Goal: Navigation & Orientation: Find specific page/section

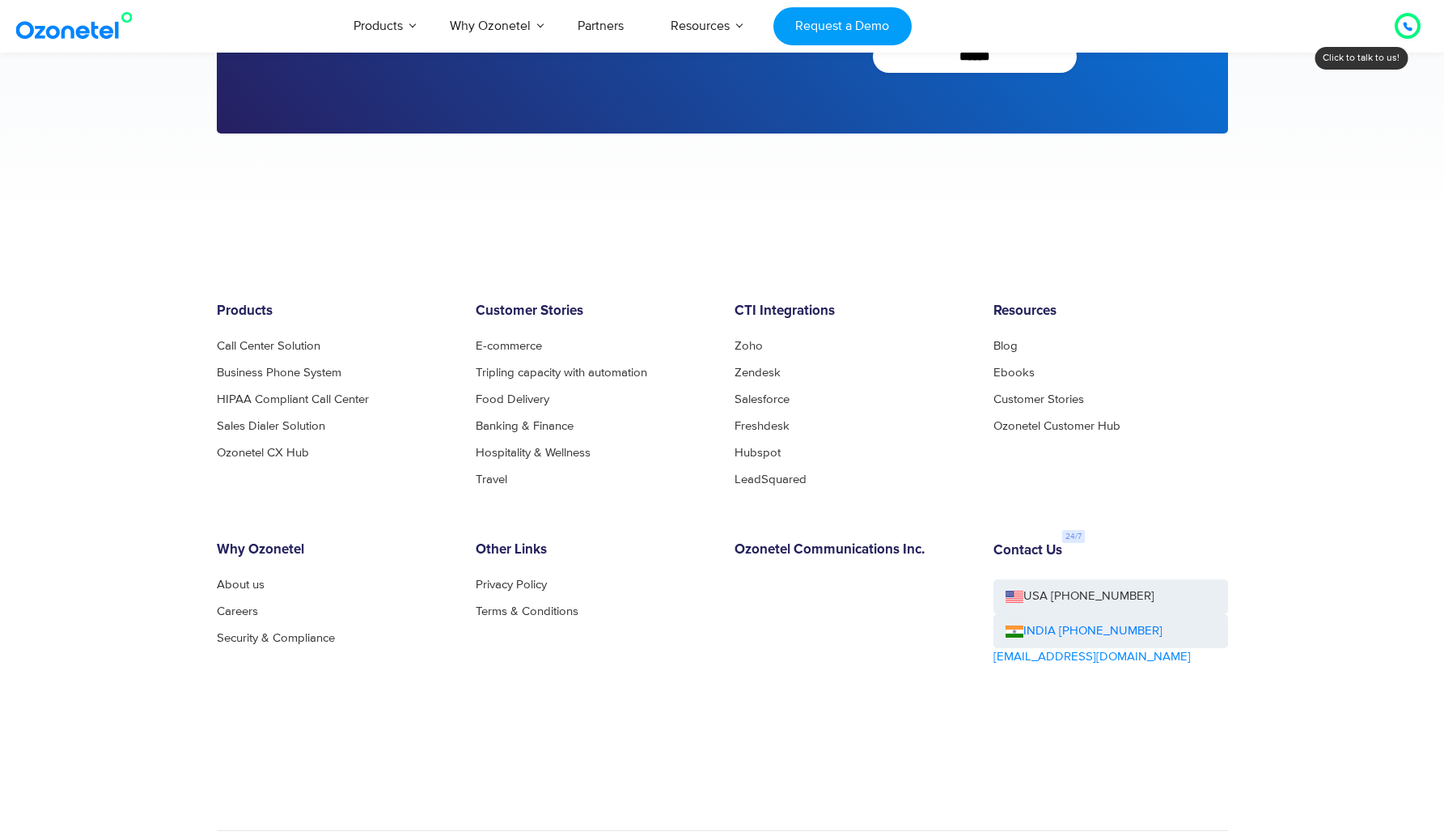
scroll to position [3673, 0]
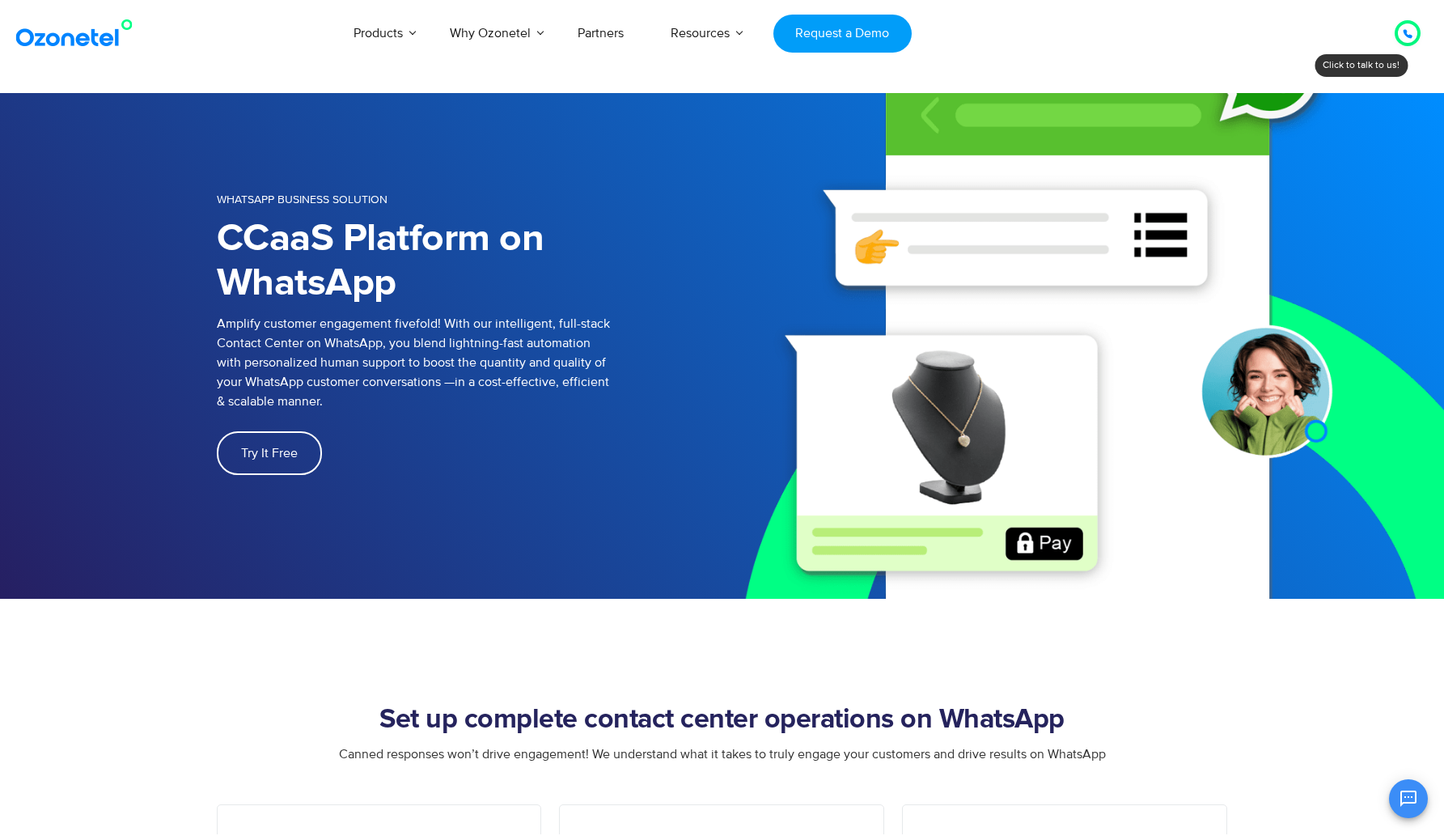
scroll to position [5878, 0]
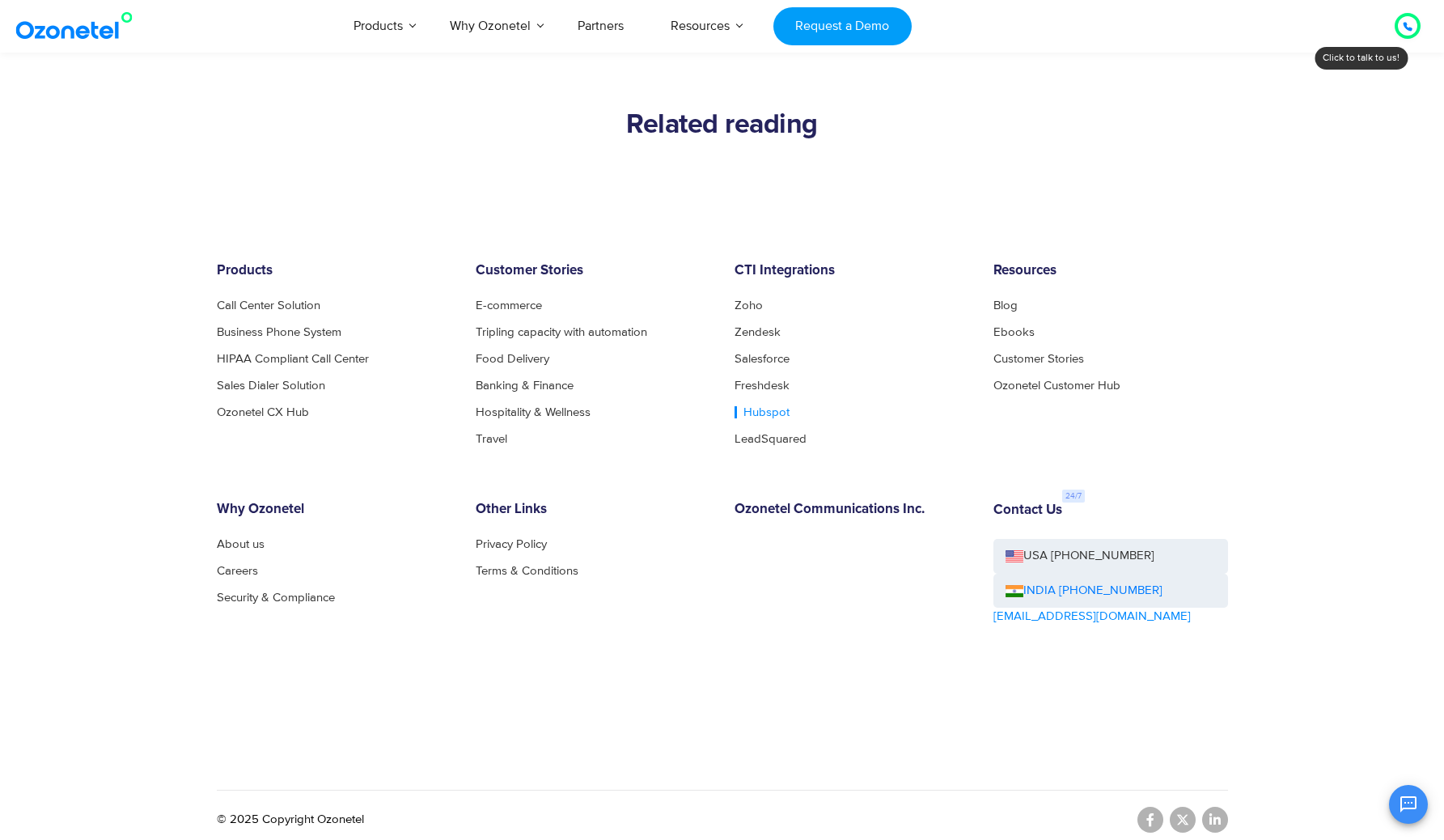
click at [740, 407] on link "Hubspot" at bounding box center [762, 412] width 55 height 12
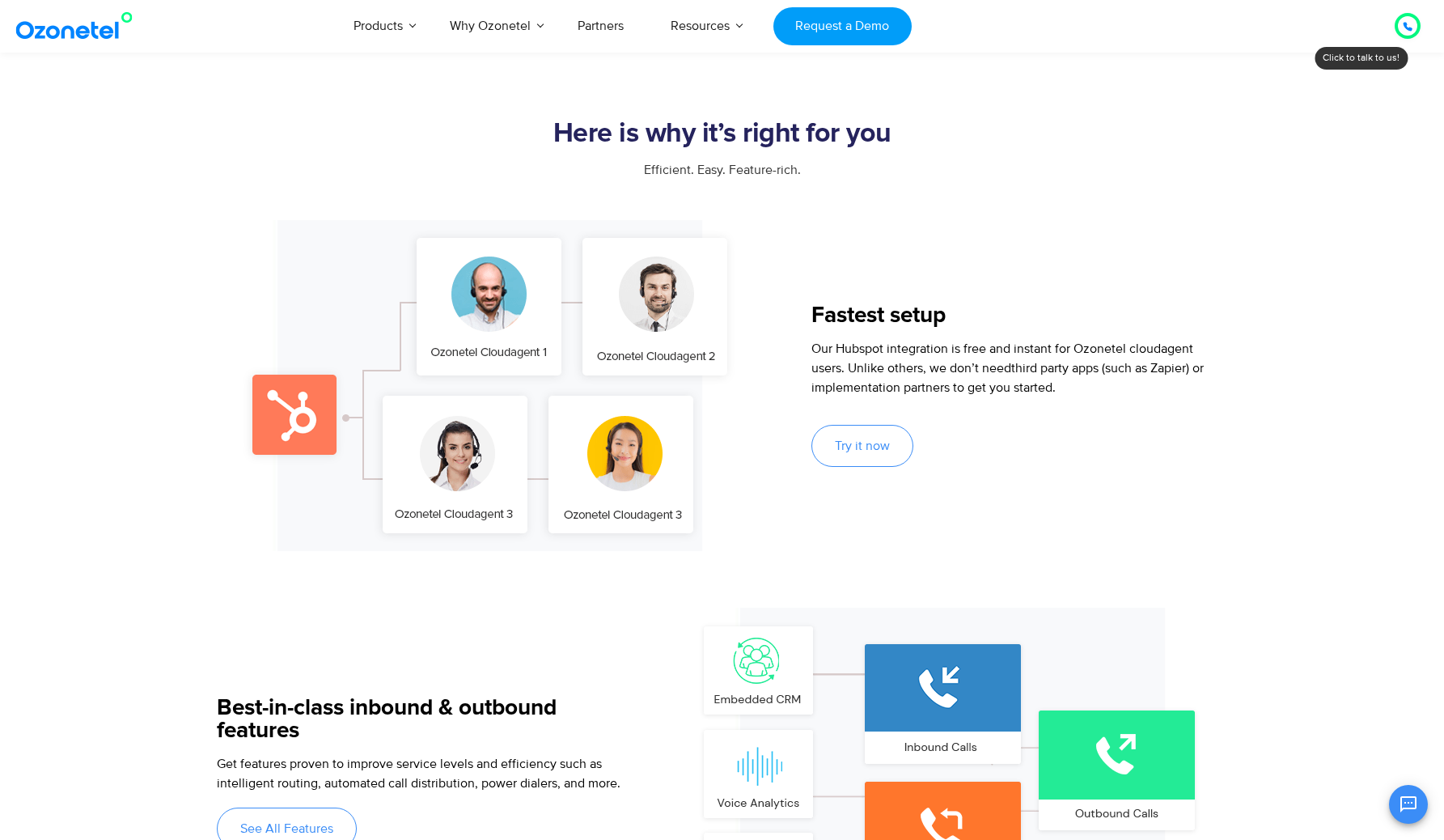
scroll to position [1786, 0]
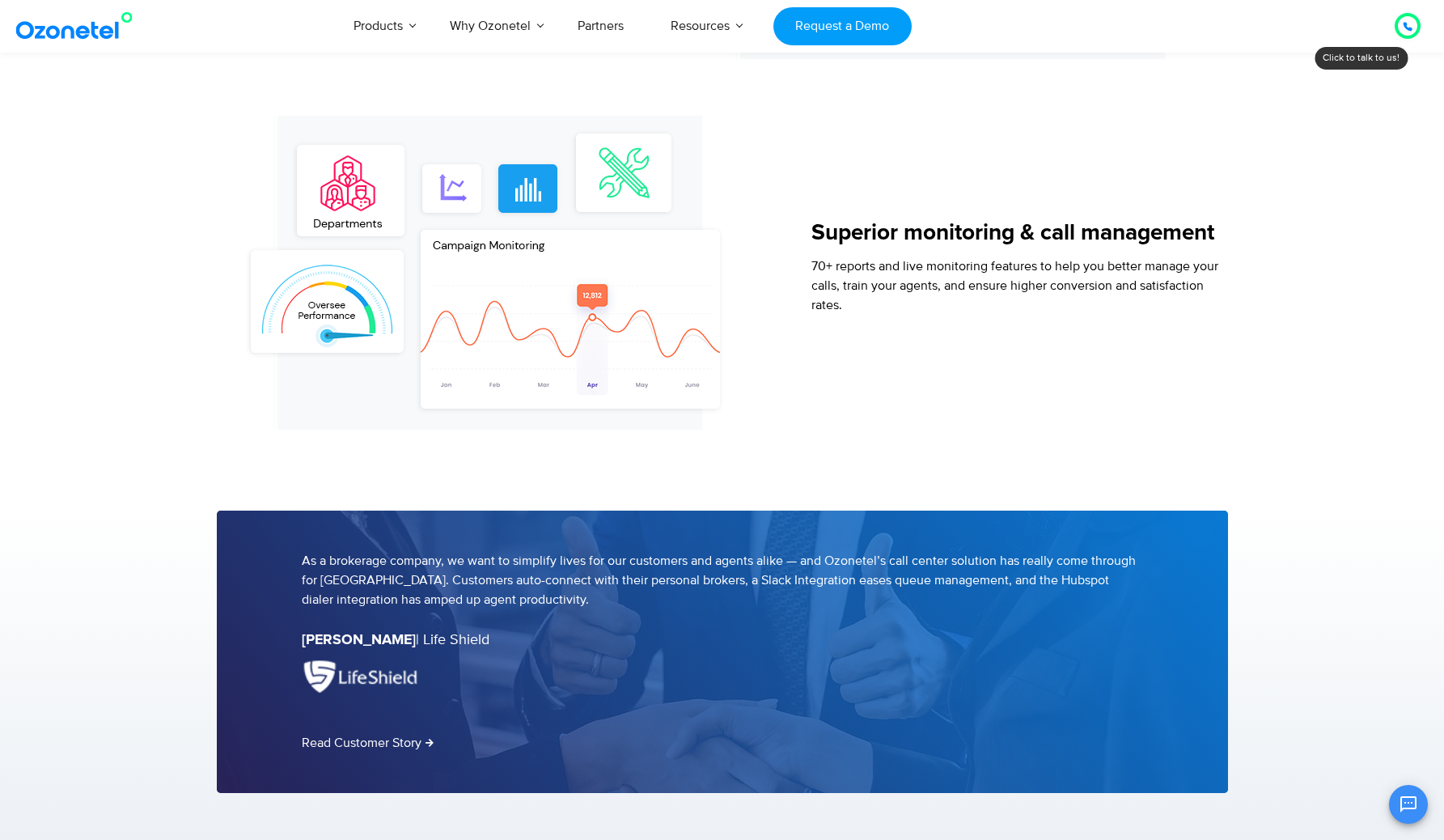
drag, startPoint x: 0, startPoint y: 0, endPoint x: 740, endPoint y: 393, distance: 837.9
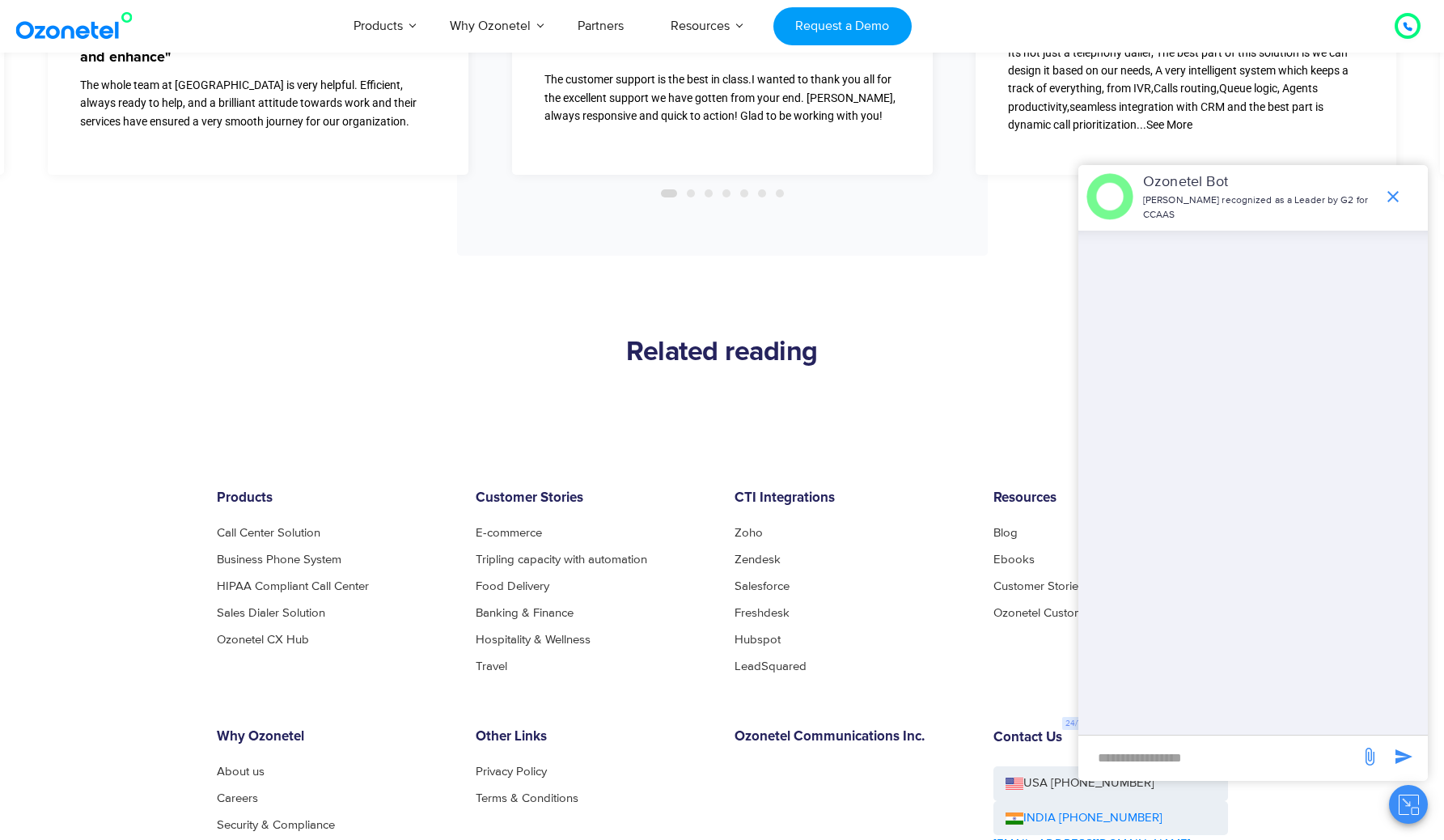
scroll to position [5878, 0]
